Goal: Transaction & Acquisition: Subscribe to service/newsletter

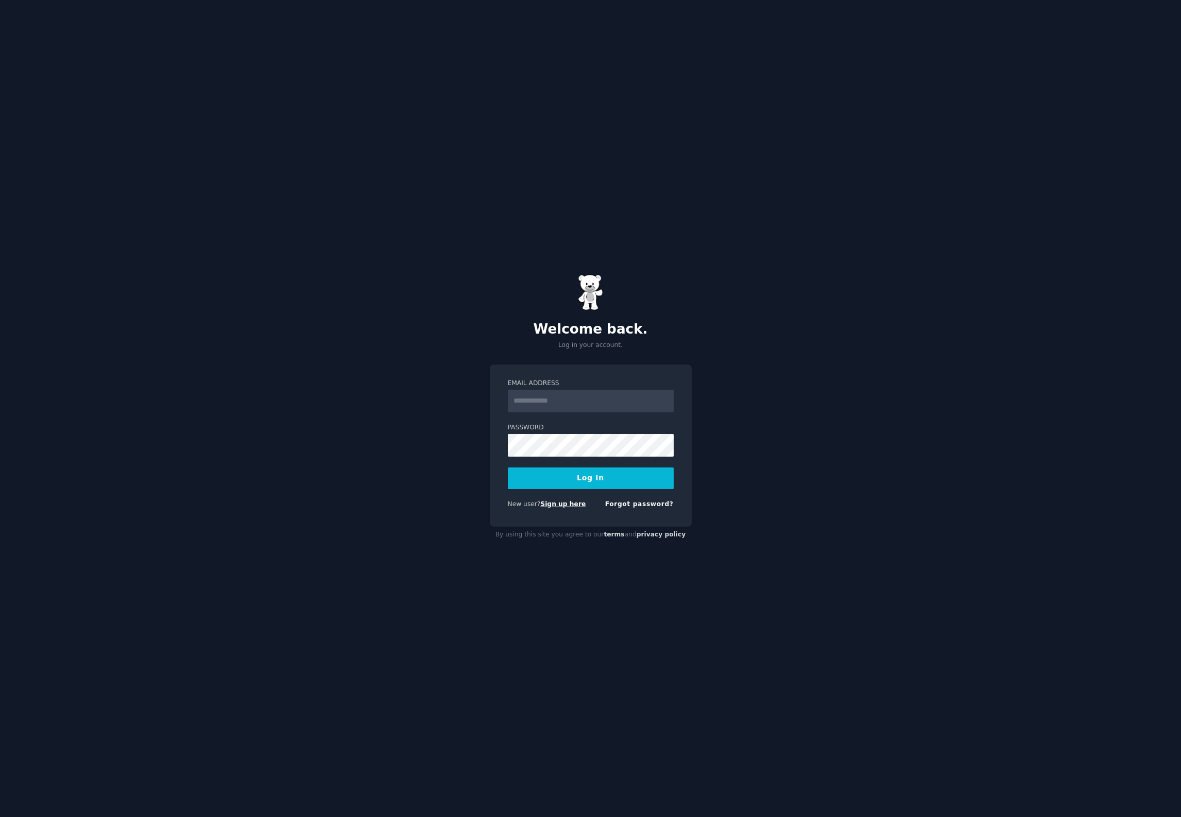
click at [557, 505] on link "Sign up here" at bounding box center [562, 504] width 45 height 7
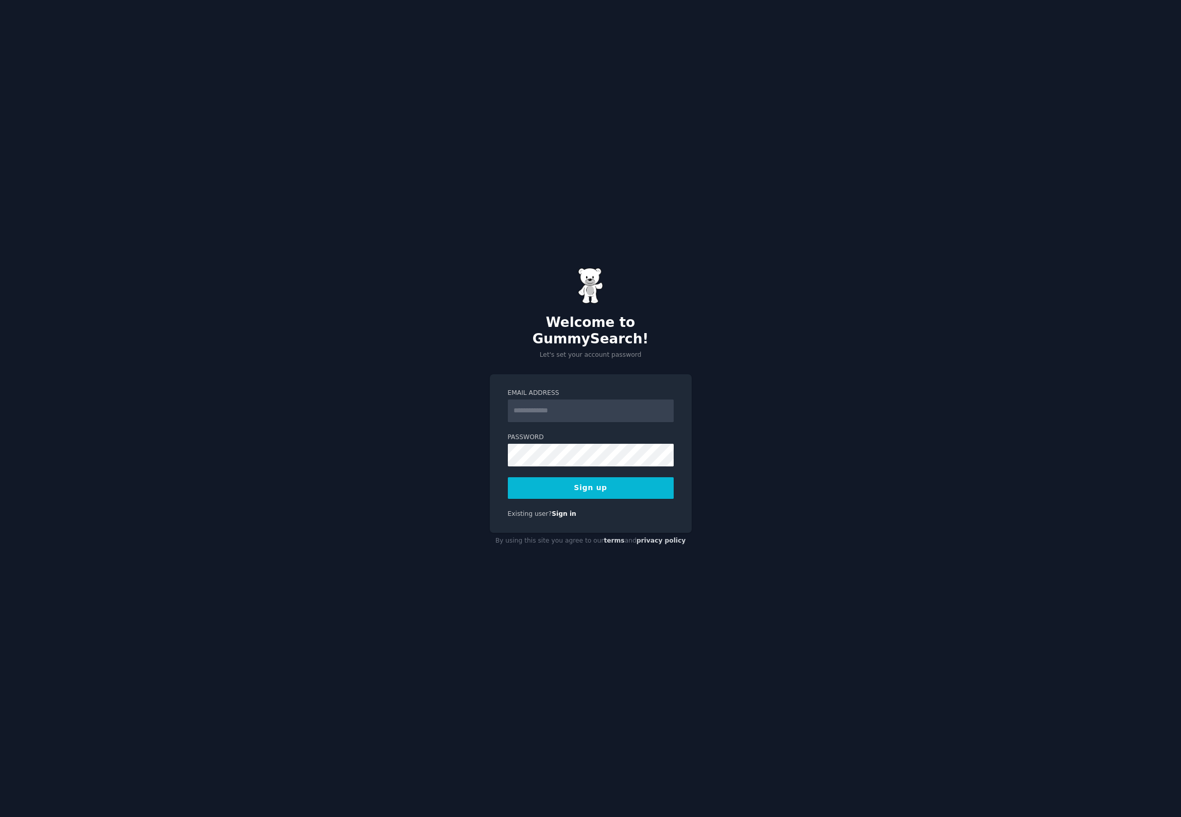
click at [588, 401] on input "Email Address" at bounding box center [591, 411] width 166 height 23
type input "**********"
click at [743, 474] on div "**********" at bounding box center [590, 408] width 1181 height 817
click at [581, 484] on button "Sign up" at bounding box center [591, 488] width 166 height 22
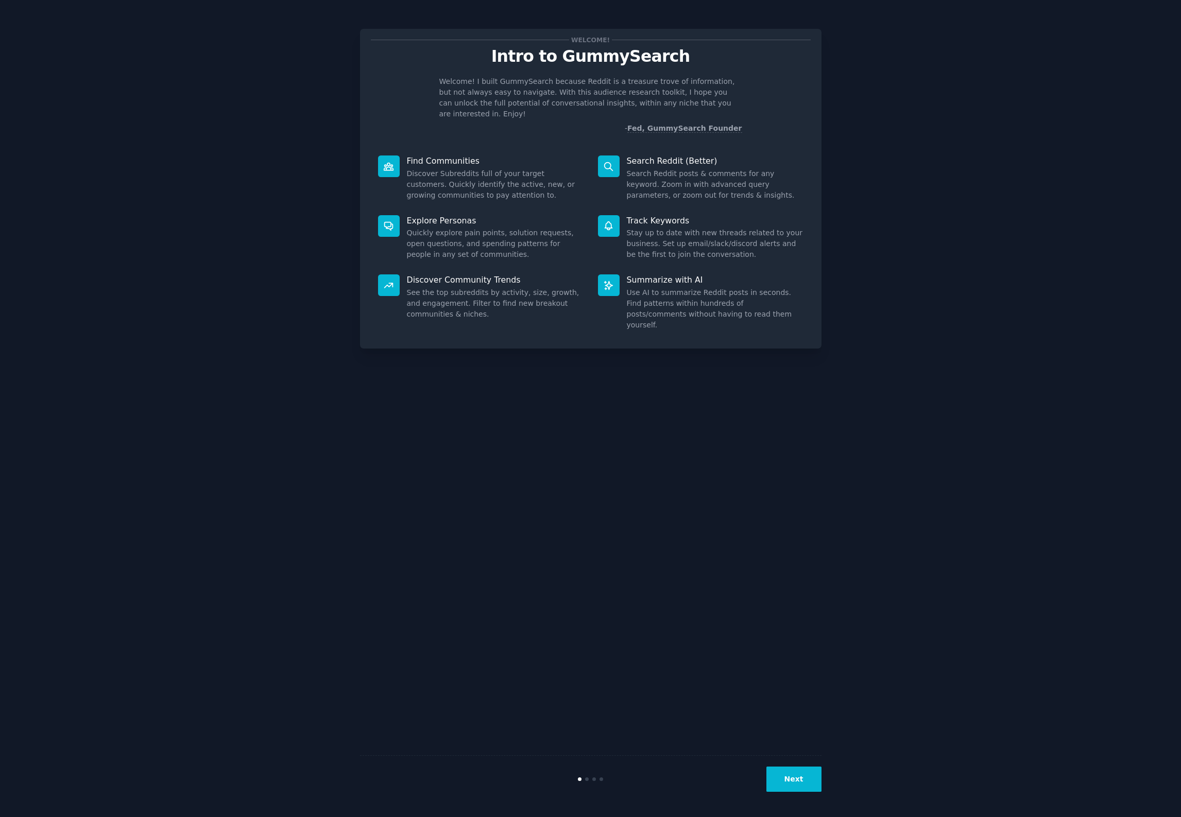
click at [792, 775] on button "Next" at bounding box center [793, 779] width 55 height 25
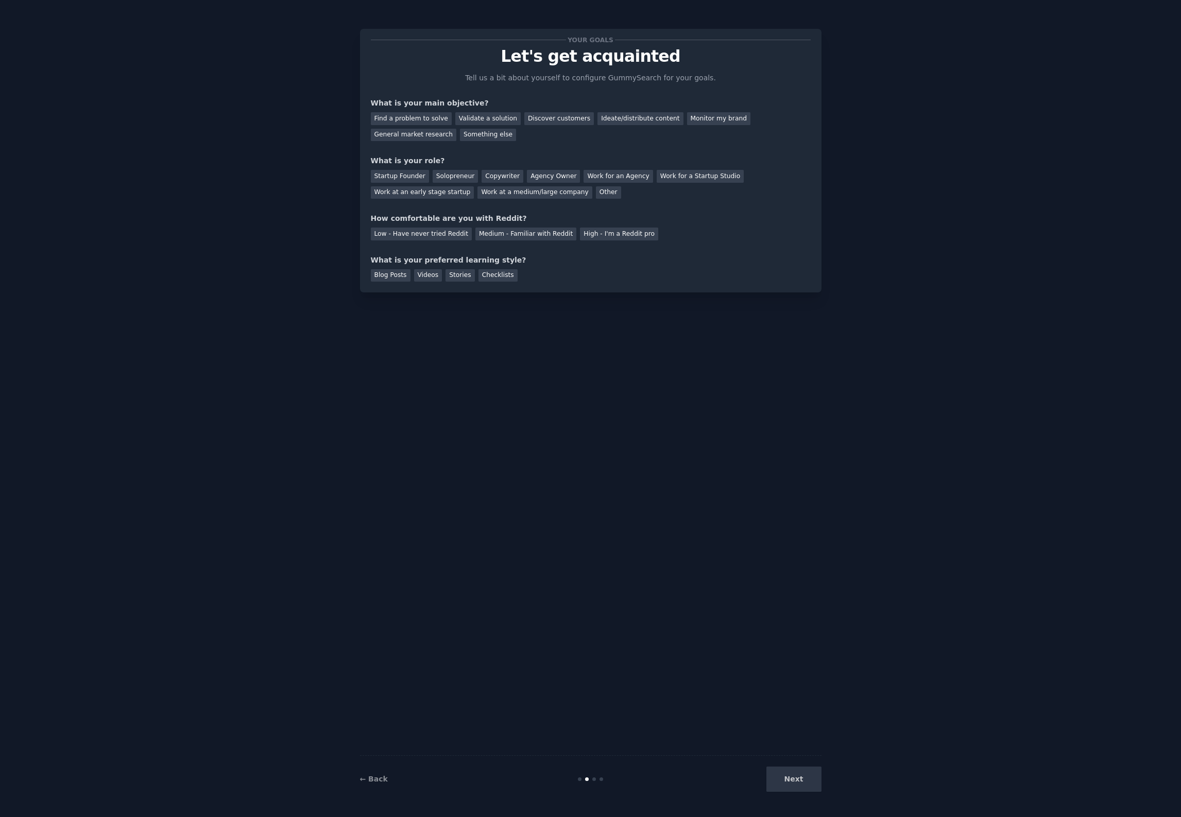
click at [792, 775] on div "Next" at bounding box center [745, 779] width 154 height 25
click at [419, 118] on div "Find a problem to solve" at bounding box center [411, 118] width 81 height 13
click at [497, 118] on div "Validate a solution" at bounding box center [487, 118] width 65 height 13
click at [395, 176] on div "Startup Founder" at bounding box center [400, 176] width 58 height 13
click at [539, 229] on div "Medium - Familiar with Reddit" at bounding box center [525, 234] width 101 height 13
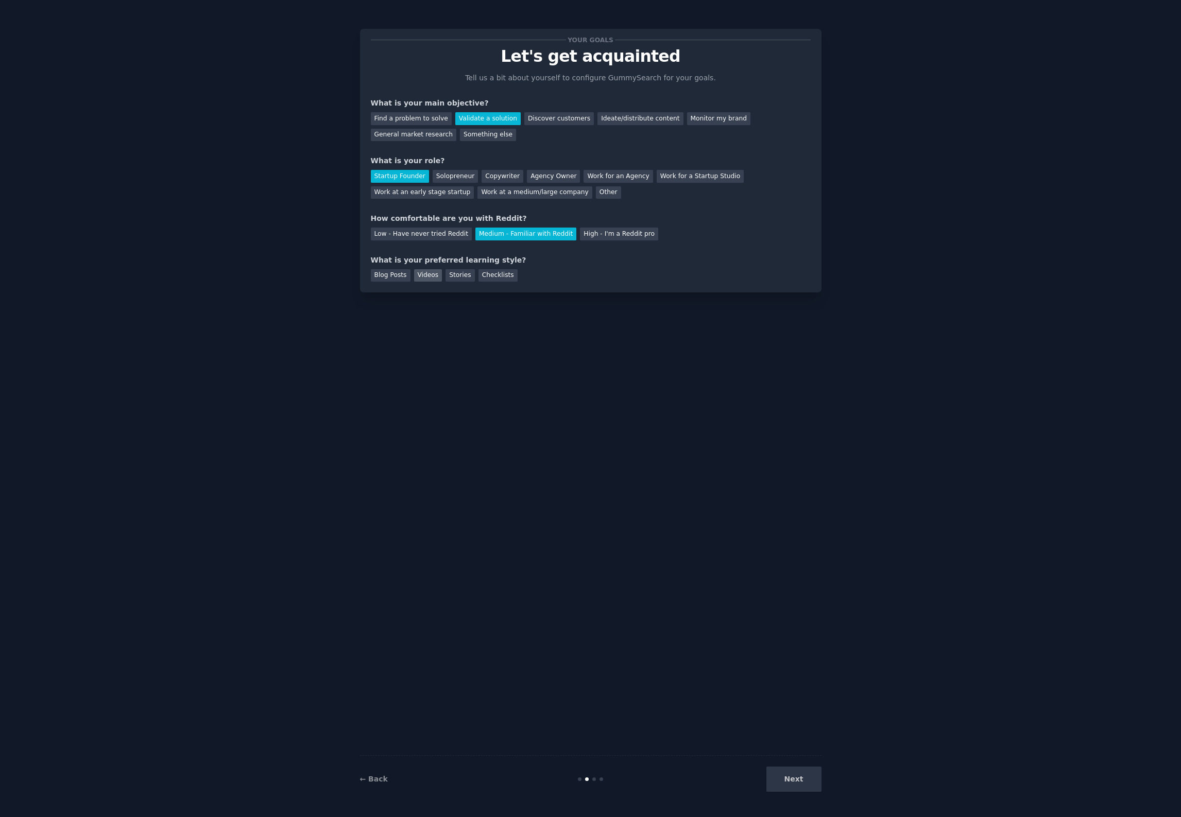
click at [426, 272] on div "Videos" at bounding box center [428, 275] width 28 height 13
click at [447, 276] on div "Stories" at bounding box center [460, 275] width 29 height 13
click at [496, 269] on div "Checklists" at bounding box center [497, 275] width 39 height 13
click at [424, 273] on div "Videos" at bounding box center [428, 275] width 28 height 13
click at [800, 785] on button "Next" at bounding box center [793, 779] width 55 height 25
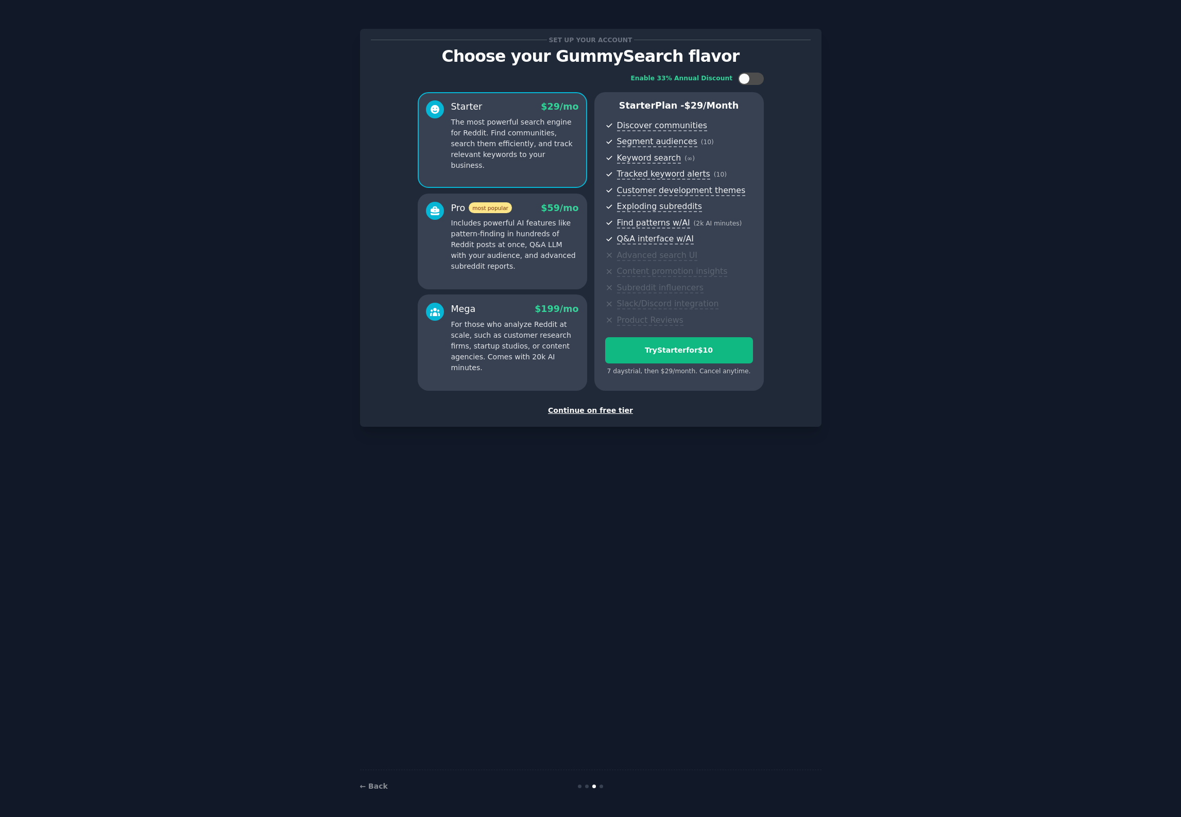
click at [575, 409] on div "Continue on free tier" at bounding box center [591, 410] width 440 height 11
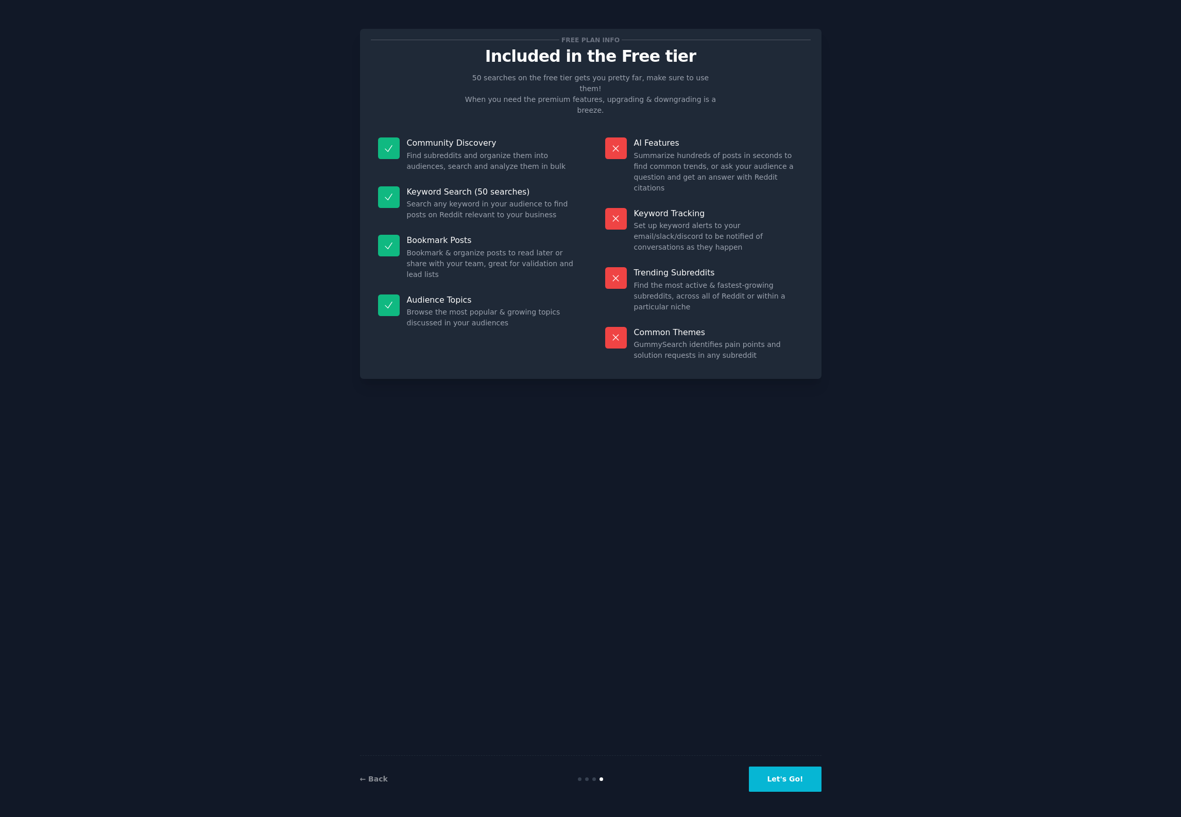
click at [793, 782] on button "Let's Go!" at bounding box center [785, 779] width 72 height 25
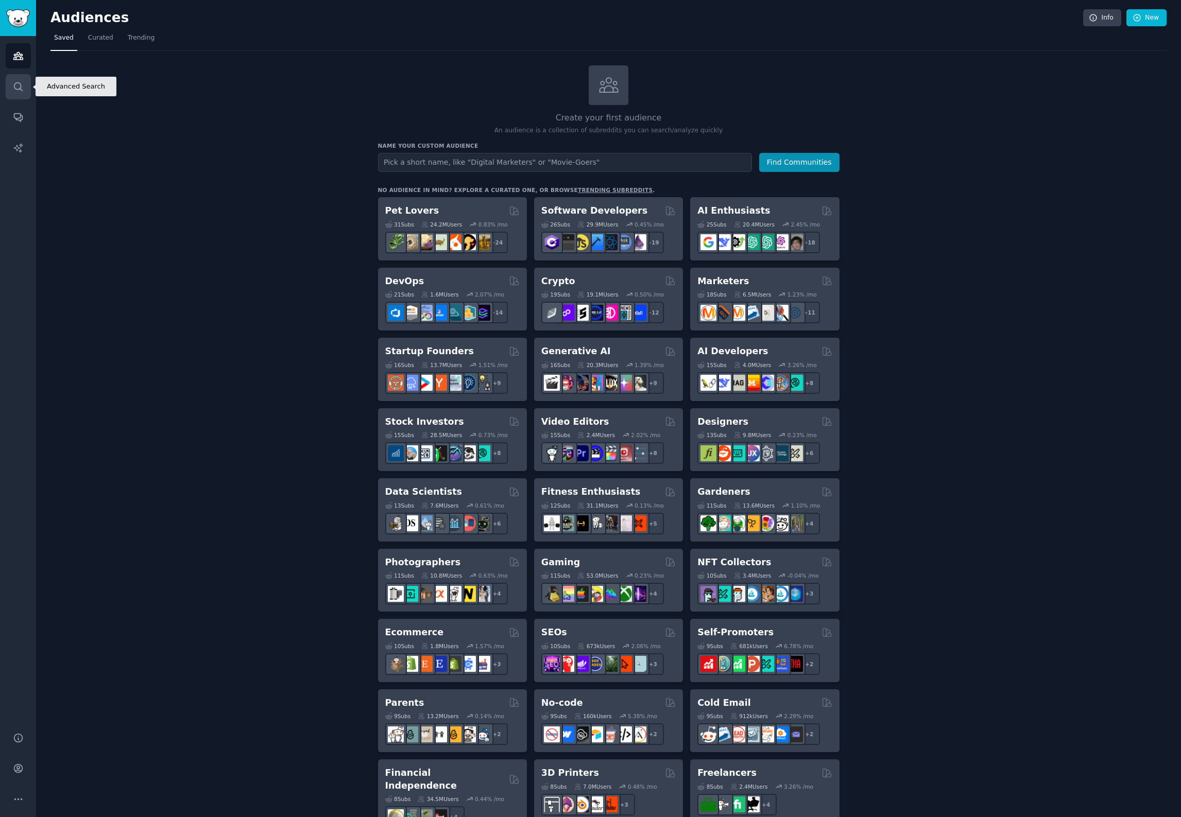
click at [13, 93] on link "Search" at bounding box center [18, 86] width 25 height 25
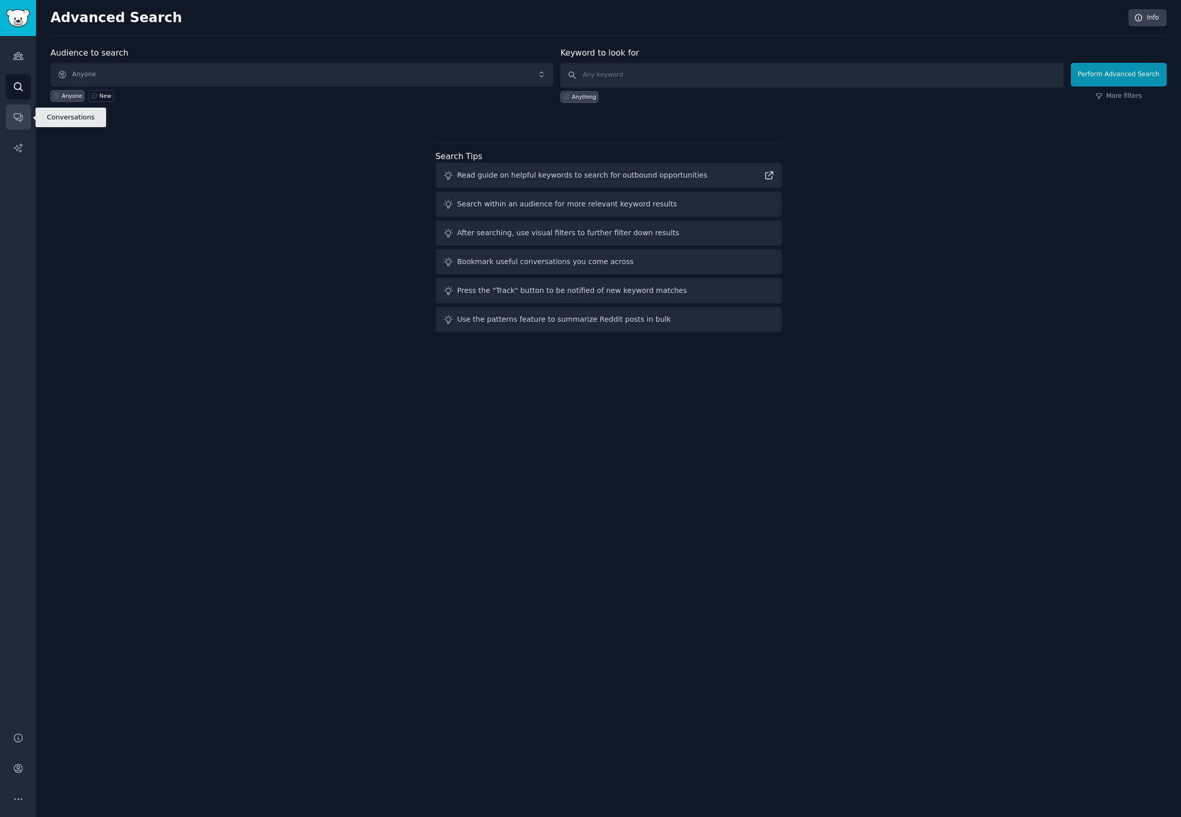
click at [21, 119] on icon "Sidebar" at bounding box center [18, 117] width 11 height 11
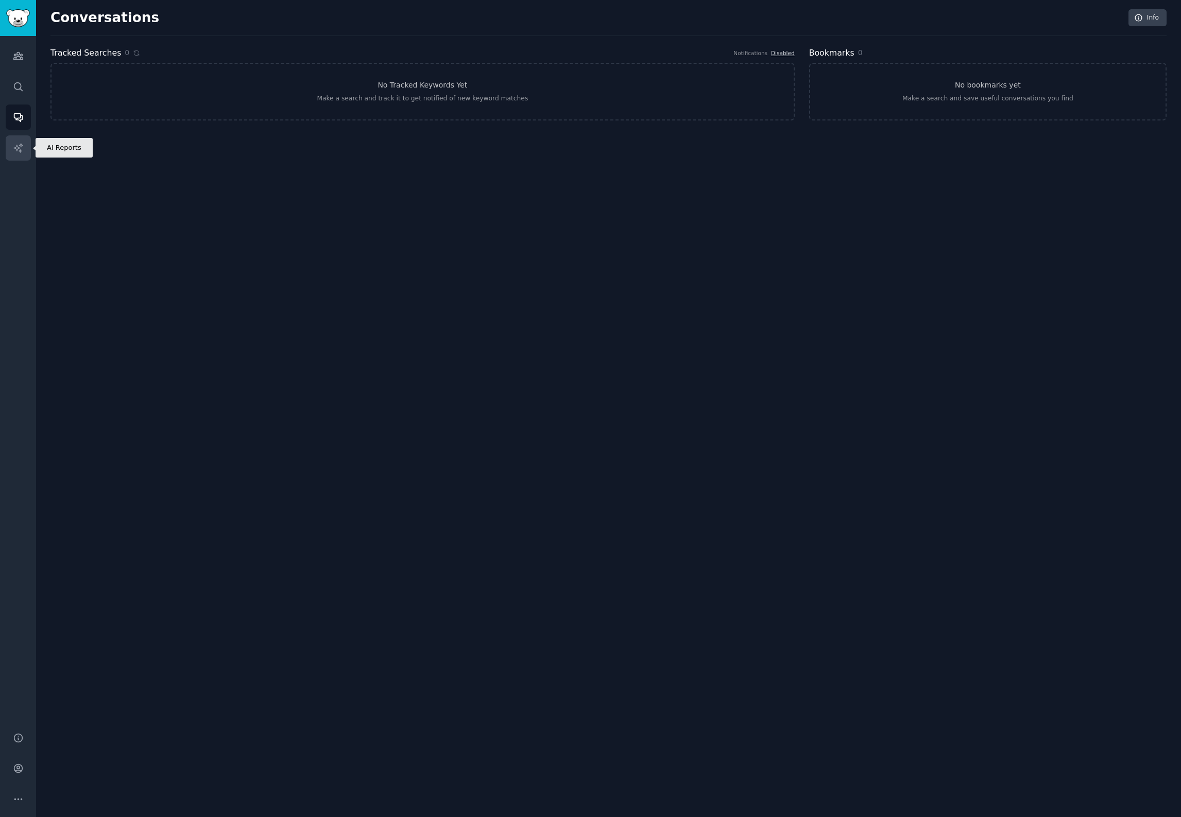
click at [24, 146] on link "AI Reports" at bounding box center [18, 147] width 25 height 25
click at [22, 18] on img "Sidebar" at bounding box center [18, 18] width 24 height 18
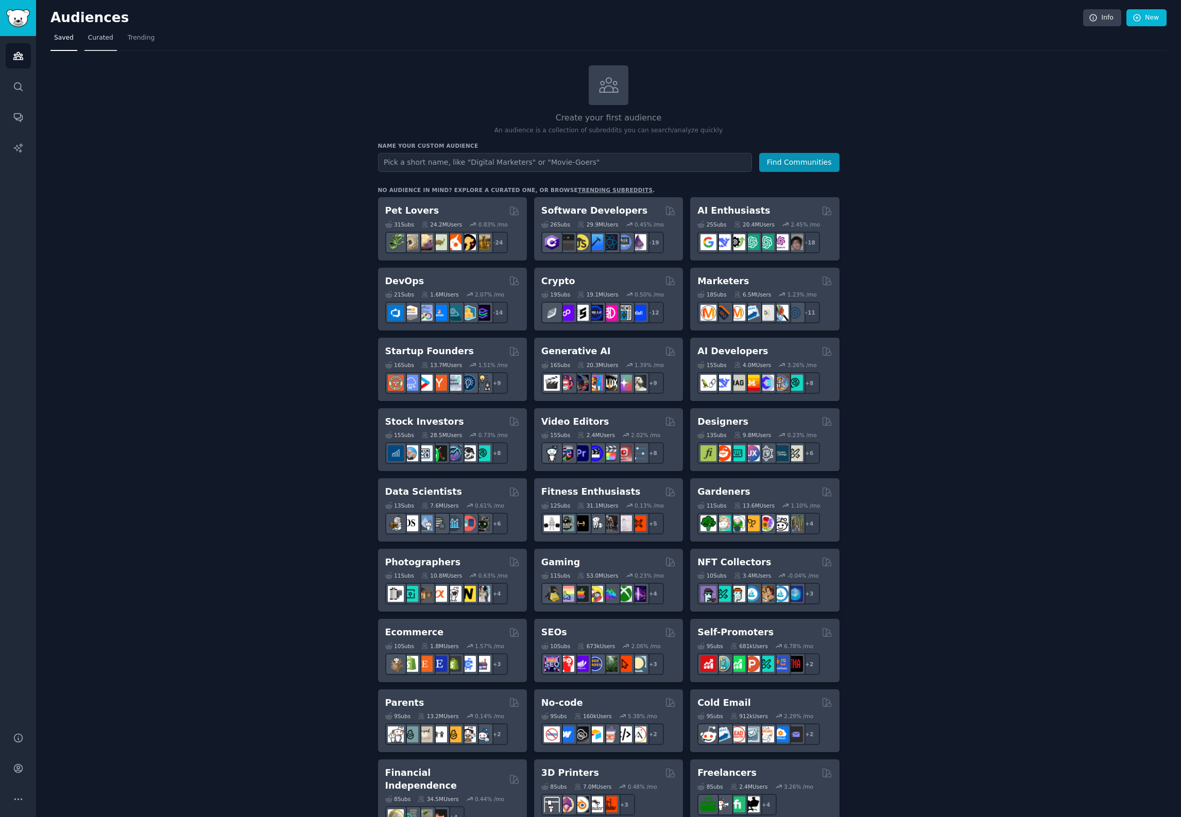
click at [106, 42] on link "Curated" at bounding box center [100, 40] width 32 height 21
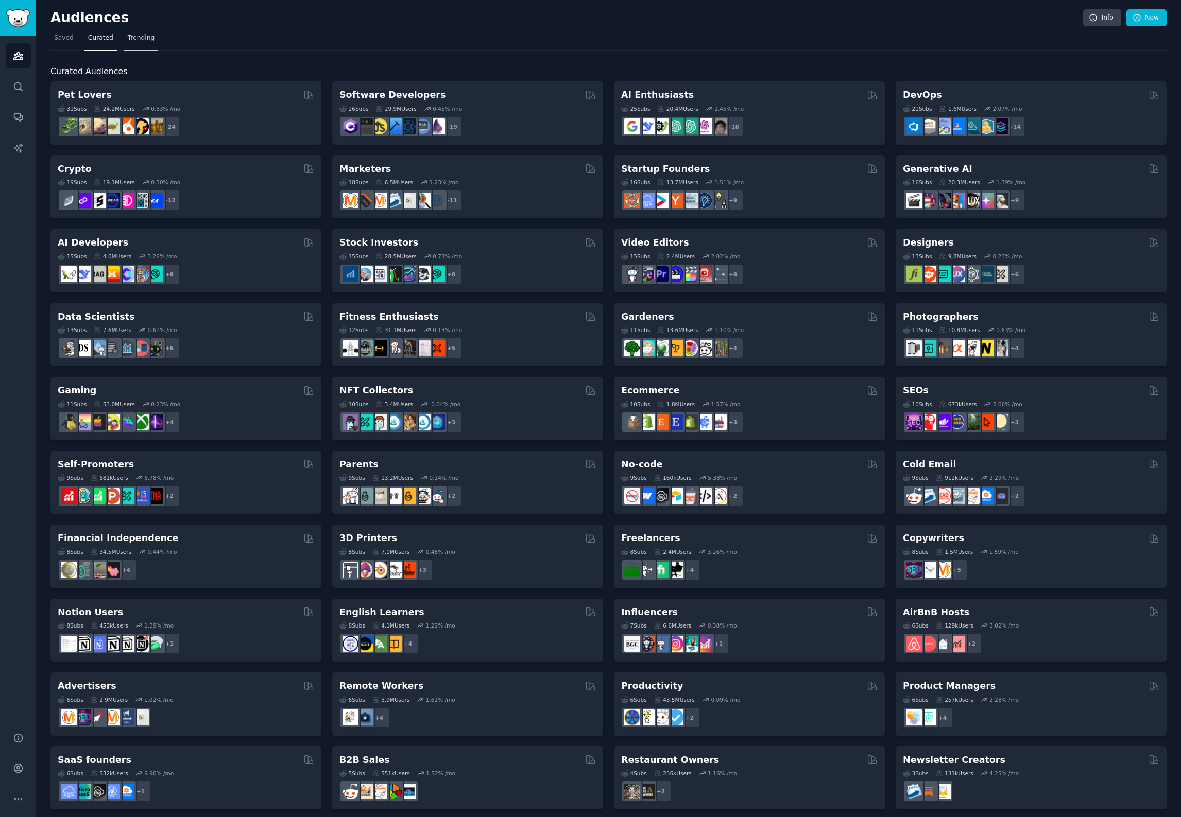
click at [133, 37] on span "Trending" at bounding box center [141, 37] width 27 height 9
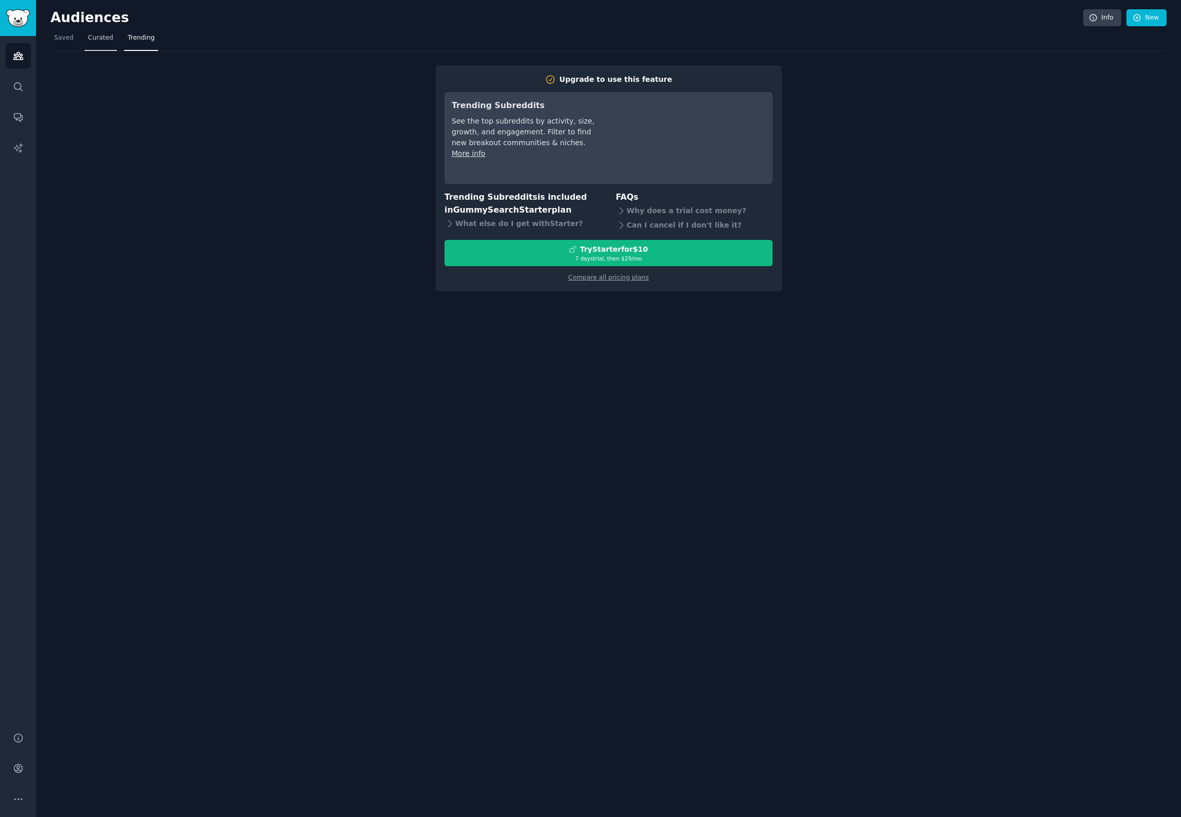
click at [92, 36] on span "Curated" at bounding box center [100, 37] width 25 height 9
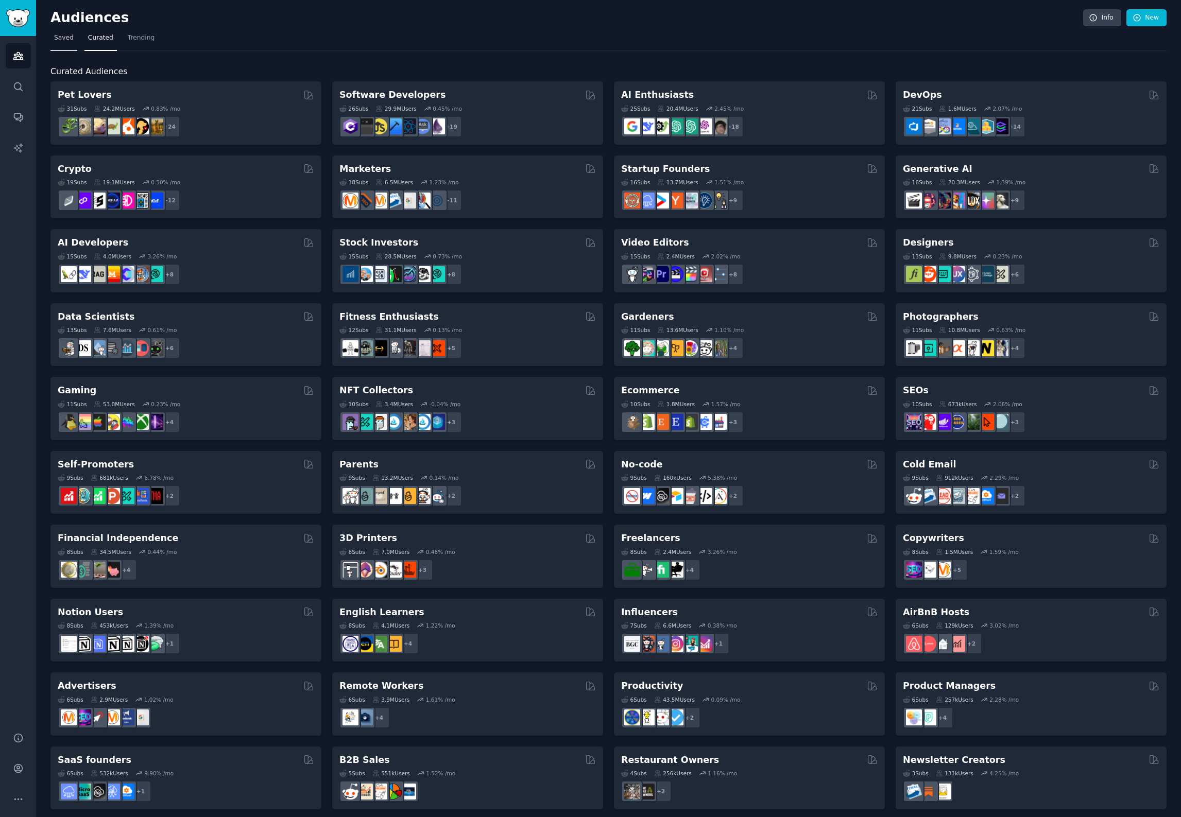
click at [64, 39] on span "Saved" at bounding box center [64, 37] width 20 height 9
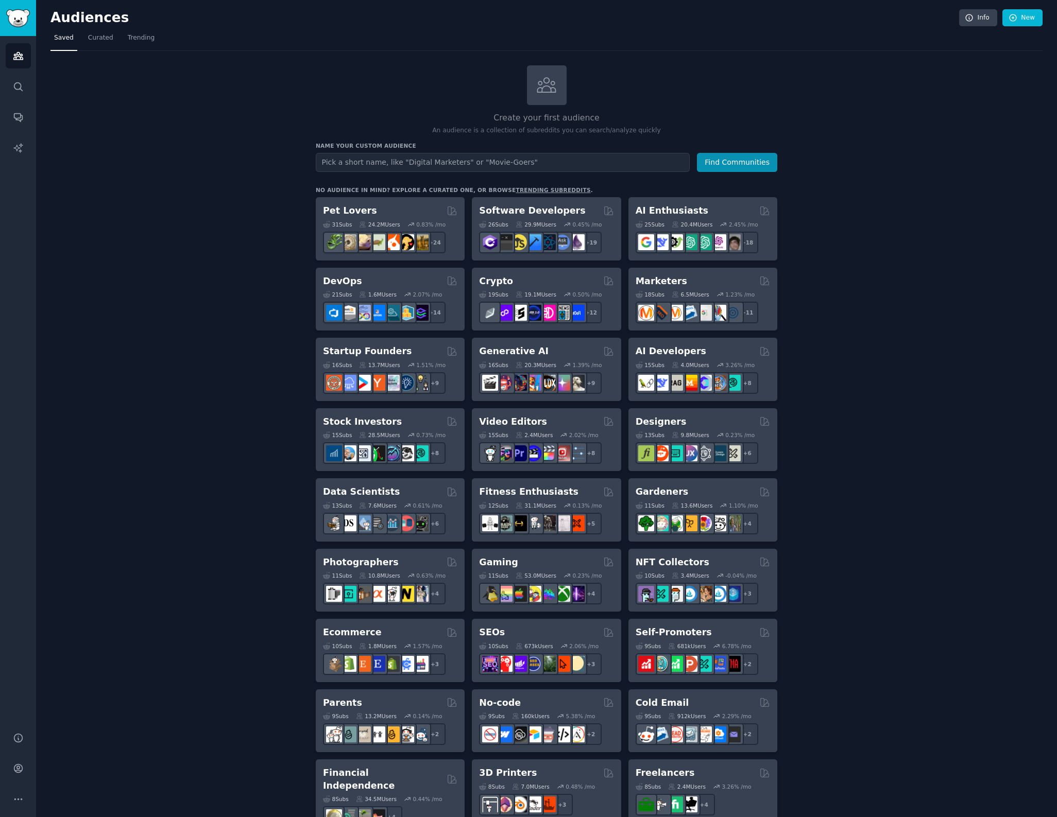
click at [18, 16] on img "Sidebar" at bounding box center [18, 18] width 24 height 18
